Goal: Transaction & Acquisition: Obtain resource

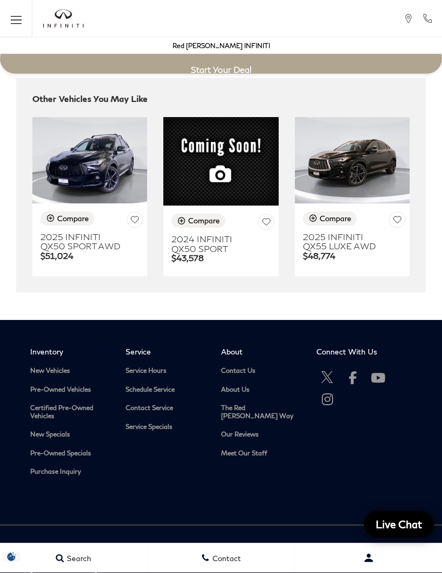
scroll to position [3395, 0]
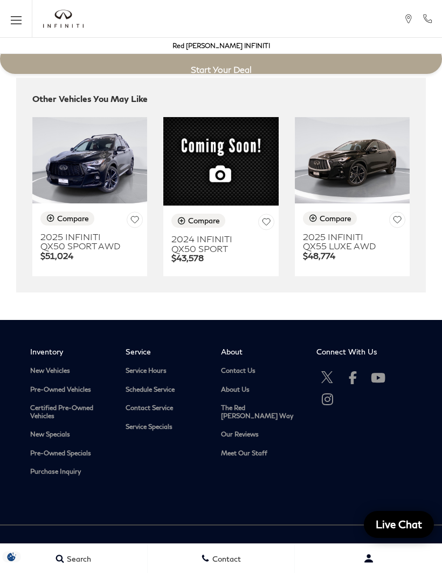
click at [117, 251] on h3 "2025 INFINITI QX50 SPORT AWD" at bounding box center [81, 241] width 82 height 19
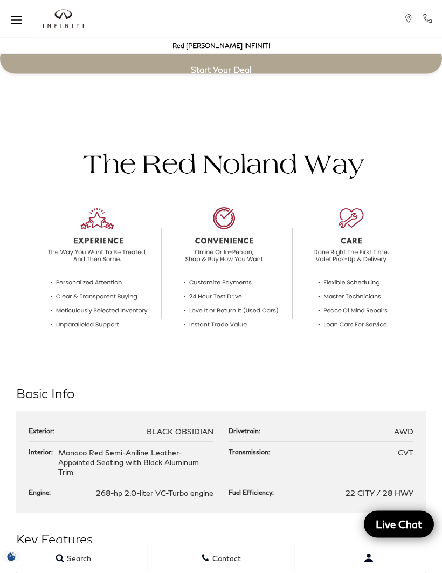
scroll to position [985, 0]
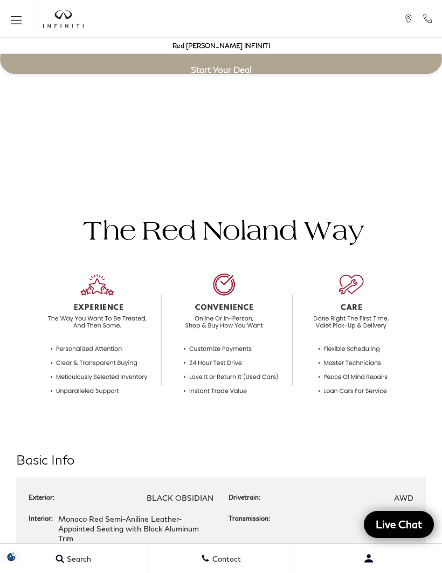
click at [19, 21] on icon "Open the main navigation menu" at bounding box center [16, 19] width 11 height 13
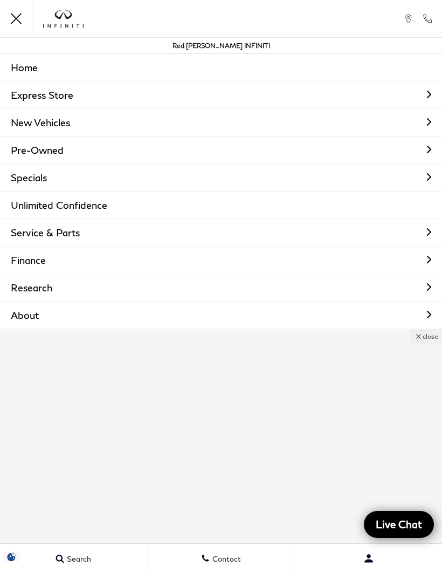
click at [434, 262] on link "Finance" at bounding box center [221, 259] width 442 height 27
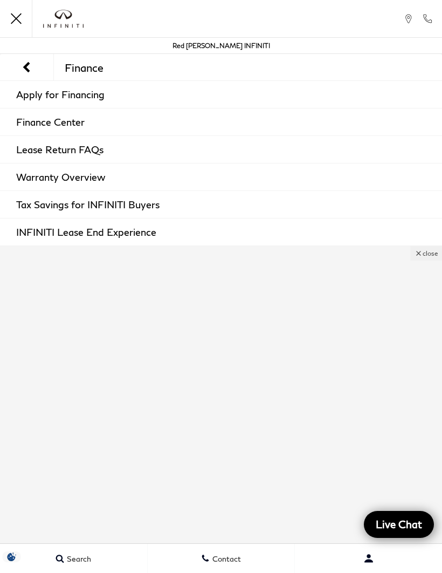
click at [161, 207] on link "Tax Savings for INFINITI Buyers" at bounding box center [221, 204] width 442 height 27
click at [124, 209] on link "Tax Savings for INFINITI Buyers" at bounding box center [221, 204] width 442 height 27
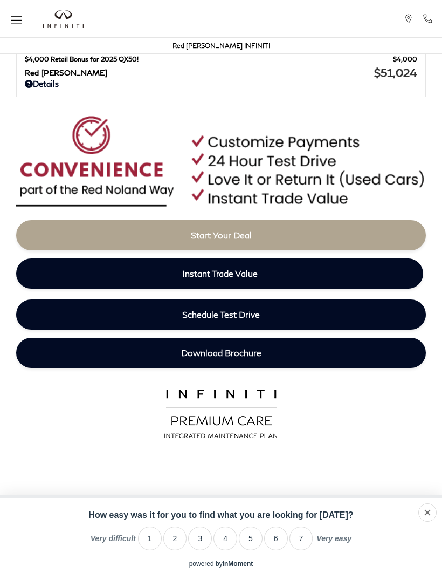
scroll to position [504, 0]
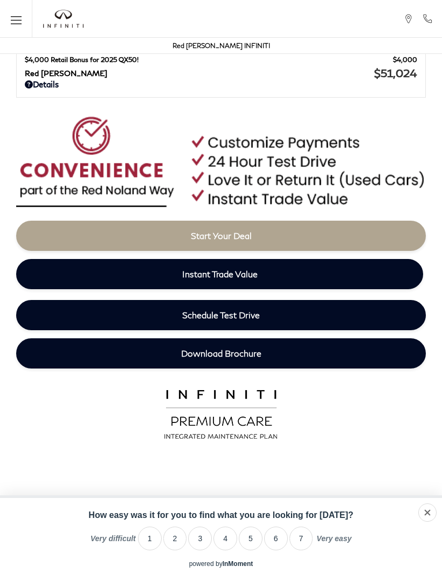
click at [268, 275] on link "Instant Trade Value" at bounding box center [219, 274] width 407 height 30
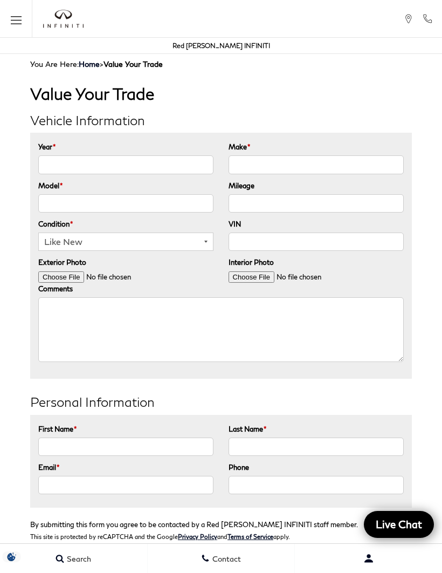
click at [156, 170] on input "Year *" at bounding box center [125, 164] width 175 height 18
type input "2009"
click at [154, 203] on input "Model *" at bounding box center [125, 203] width 175 height 18
type input "C"
type input "Honda civic"
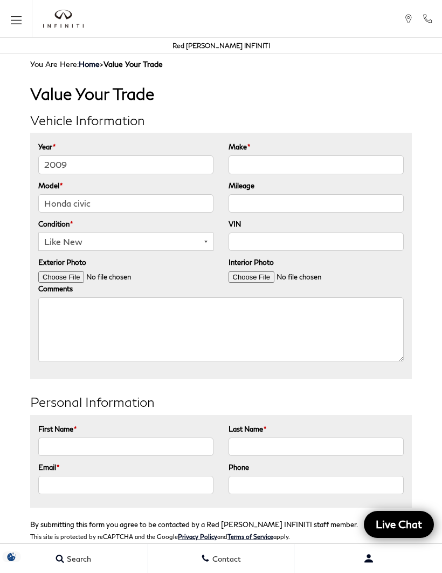
click at [214, 244] on select "Like New Great Good Fair Poor" at bounding box center [125, 241] width 175 height 18
select select "Good"
click at [349, 169] on input "Make *" at bounding box center [316, 164] width 175 height 18
type input "Civiv"
click at [120, 203] on input "Honda civic" at bounding box center [125, 203] width 175 height 18
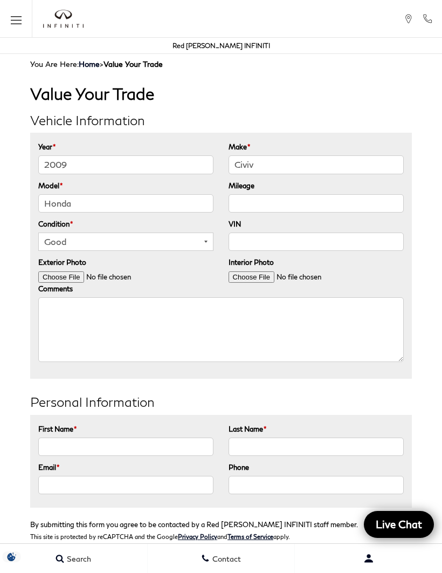
type input "Honda"
click at [313, 201] on input "Mileage" at bounding box center [316, 203] width 175 height 18
type input "85000"
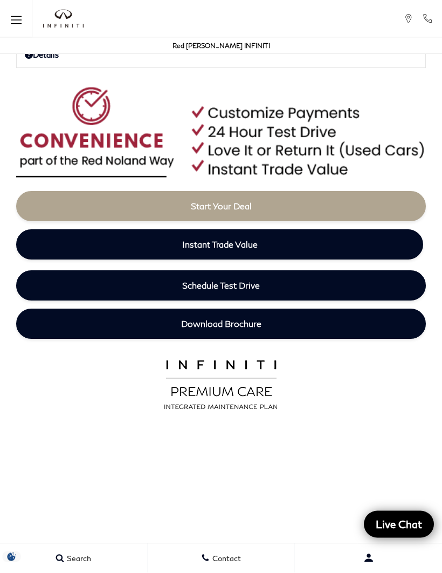
scroll to position [527, 0]
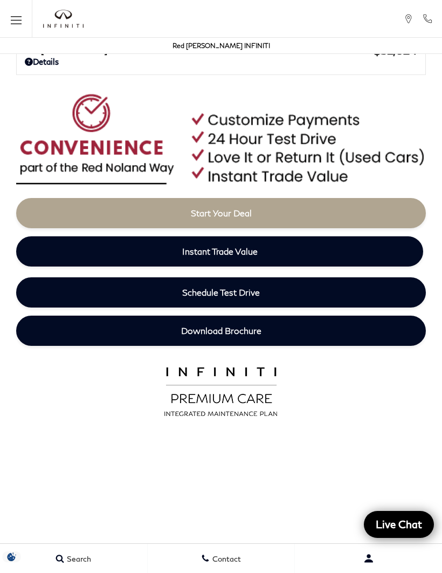
click at [378, 327] on link "Download Brochure" at bounding box center [221, 331] width 410 height 30
